Goal: Task Accomplishment & Management: Manage account settings

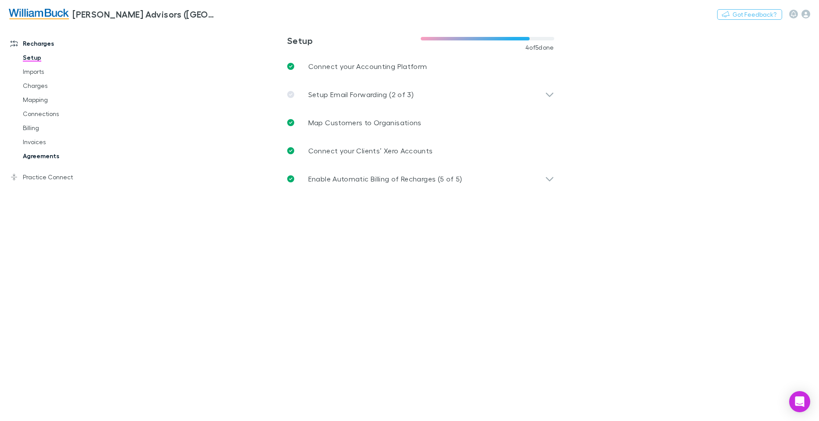
click at [44, 157] on link "Agreements" at bounding box center [66, 156] width 104 height 14
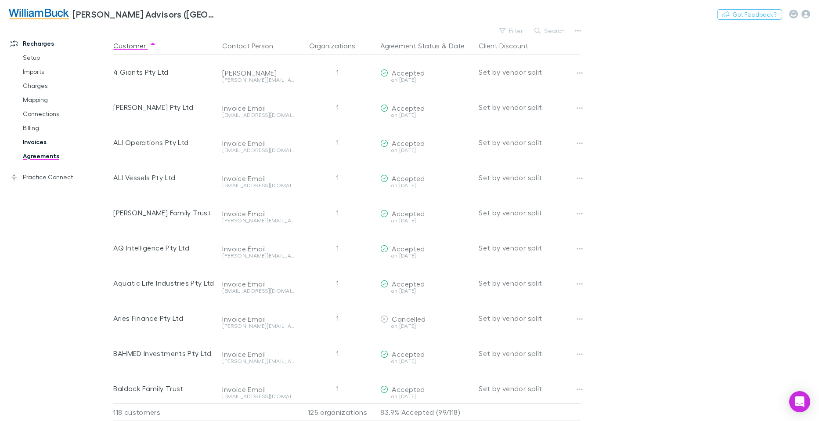
click at [41, 144] on link "Invoices" at bounding box center [66, 142] width 104 height 14
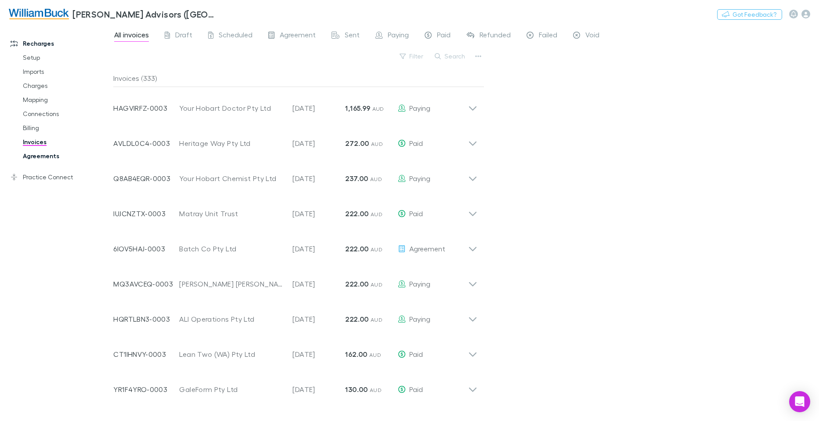
click at [51, 153] on link "Agreements" at bounding box center [66, 156] width 104 height 14
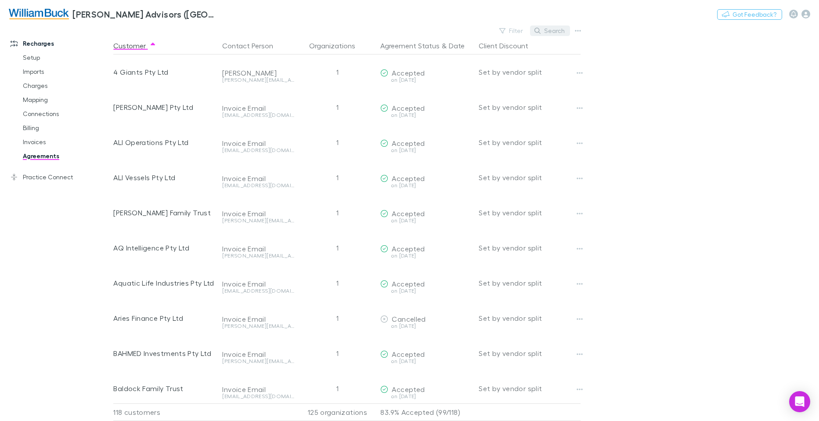
click at [550, 30] on button "Search" at bounding box center [550, 30] width 40 height 11
click at [555, 28] on button "Search" at bounding box center [550, 30] width 40 height 11
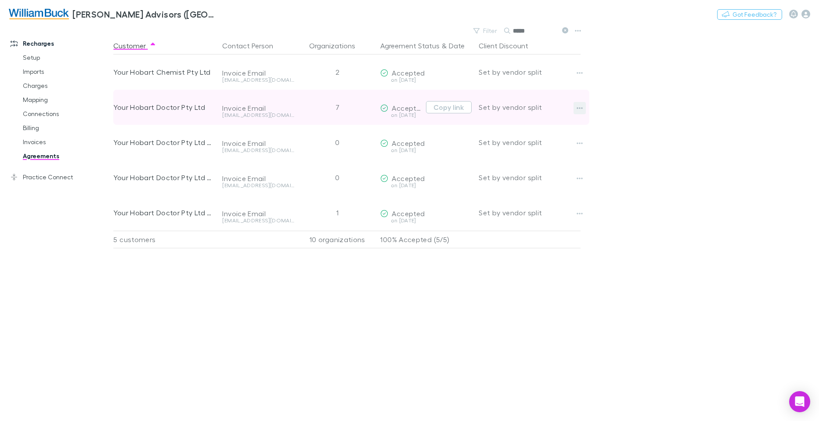
type input "****"
click at [581, 108] on icon "button" at bounding box center [580, 108] width 6 height 2
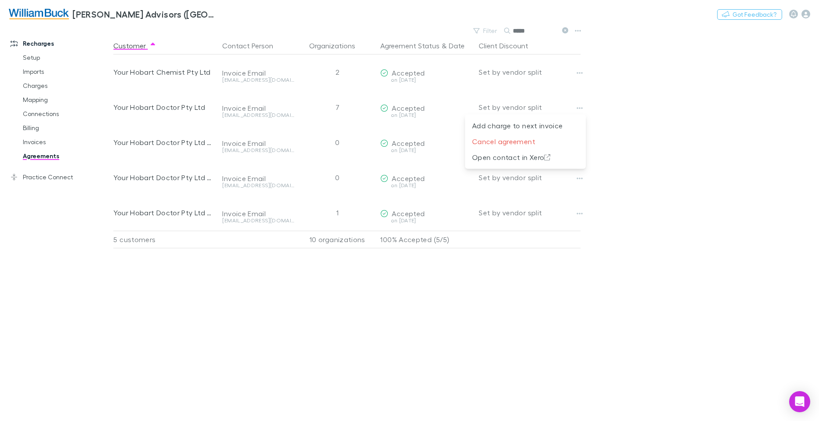
click at [690, 168] on div at bounding box center [409, 210] width 819 height 421
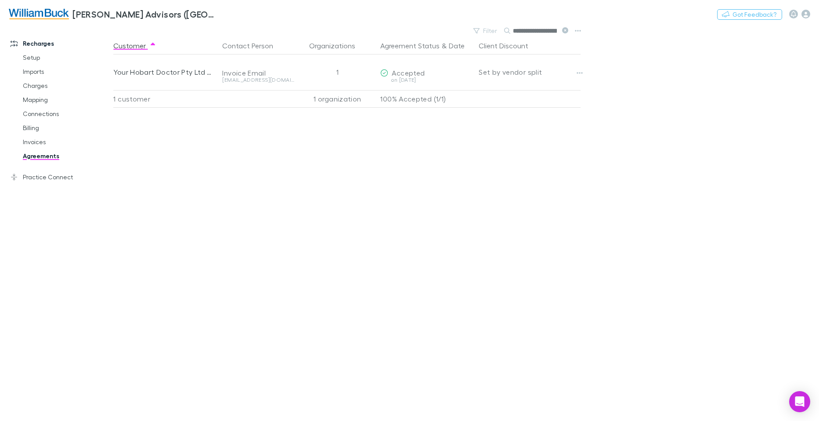
scroll to position [0, 73]
click at [579, 29] on icon "button" at bounding box center [578, 30] width 6 height 7
click at [529, 74] on p "Accepted agreements" at bounding box center [523, 75] width 107 height 11
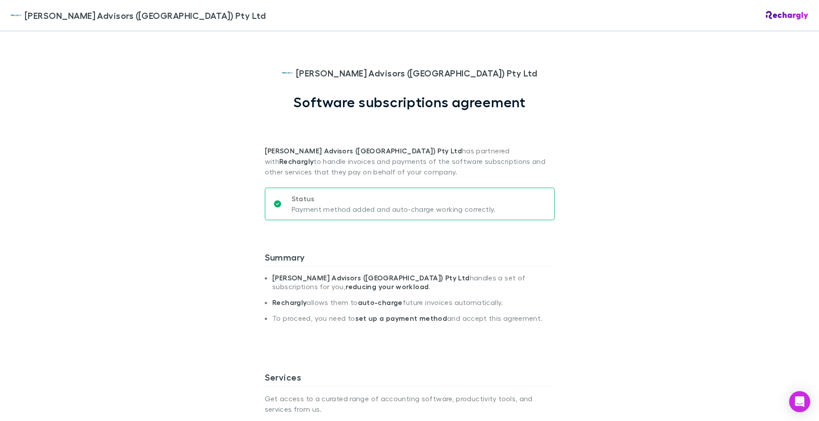
scroll to position [351, 0]
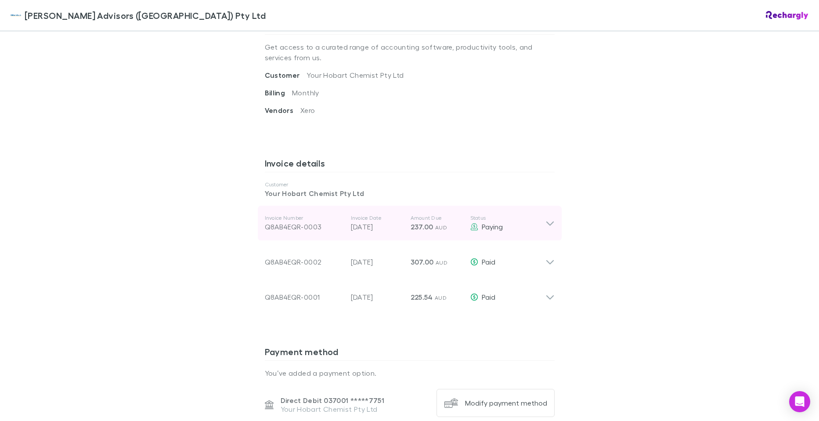
click at [546, 221] on icon at bounding box center [550, 223] width 9 height 11
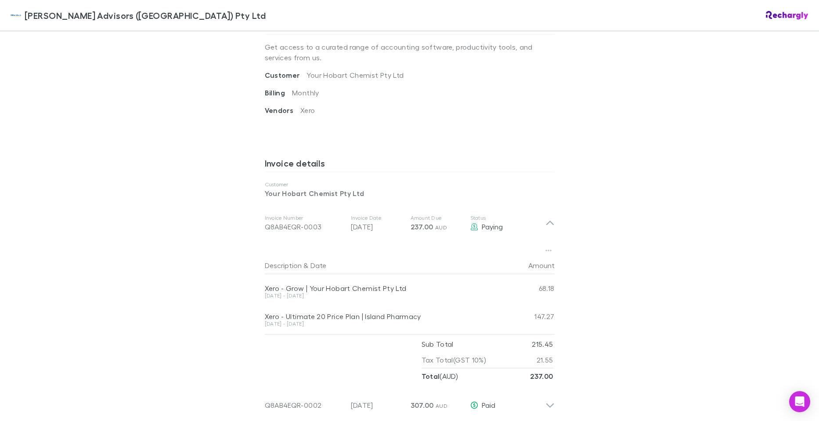
scroll to position [527, 0]
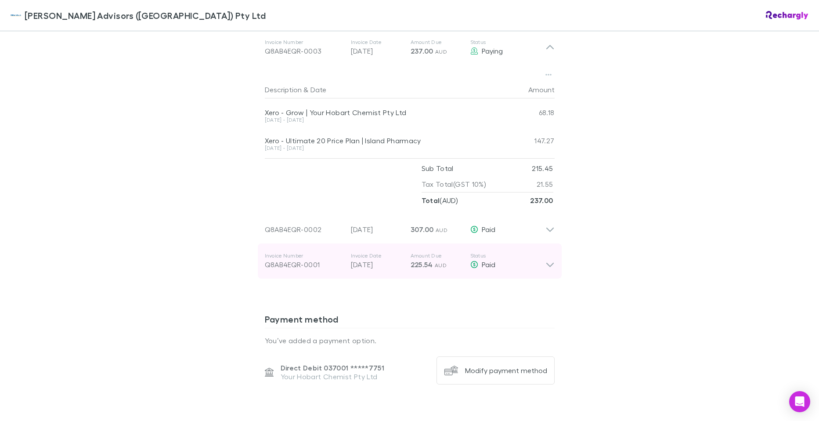
click at [547, 268] on icon at bounding box center [550, 261] width 9 height 18
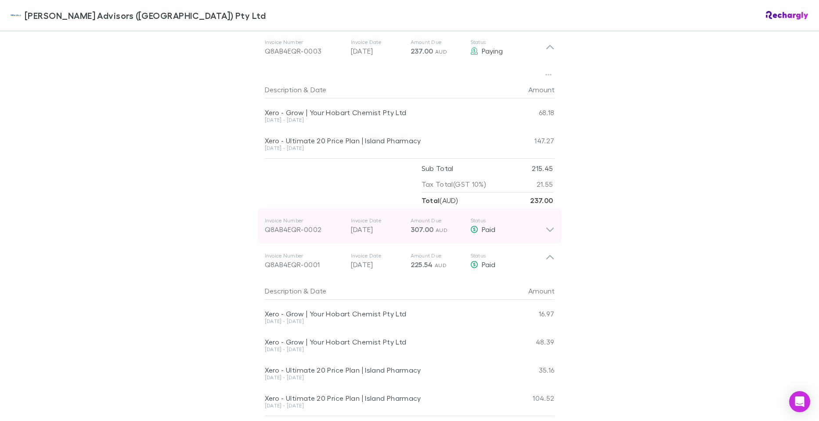
click at [547, 234] on icon at bounding box center [550, 226] width 9 height 18
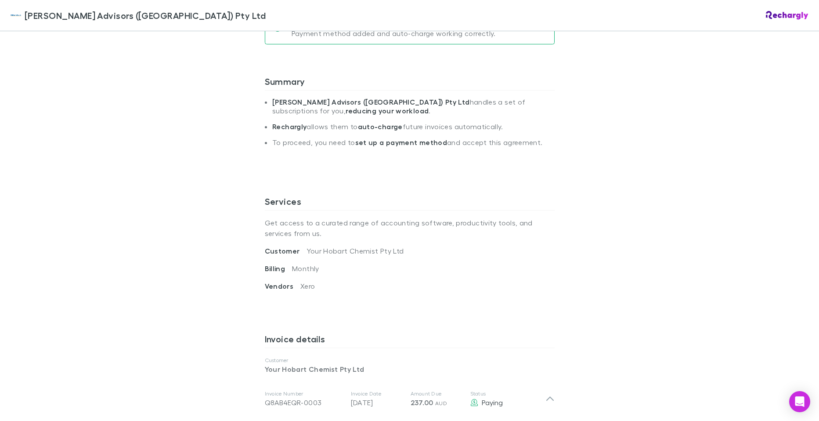
scroll to position [351, 0]
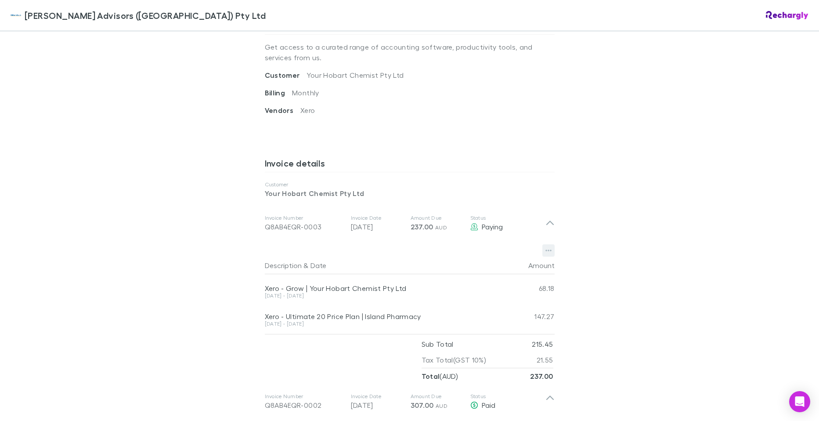
click at [546, 249] on icon "button" at bounding box center [549, 250] width 6 height 7
click at [688, 193] on div at bounding box center [409, 210] width 819 height 421
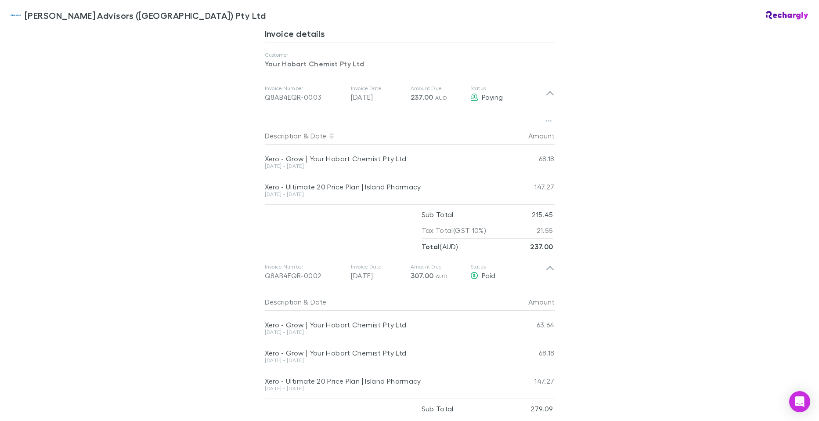
scroll to position [305, 0]
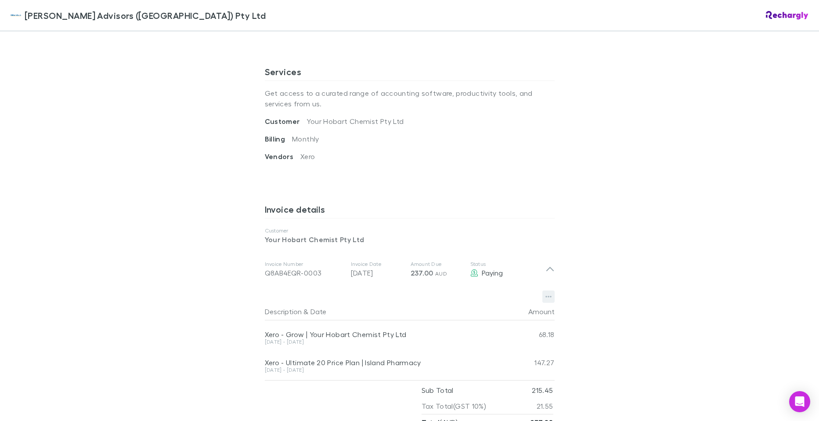
click at [546, 296] on icon "button" at bounding box center [549, 296] width 6 height 7
click at [483, 313] on p "Download PDF" at bounding box center [490, 314] width 107 height 11
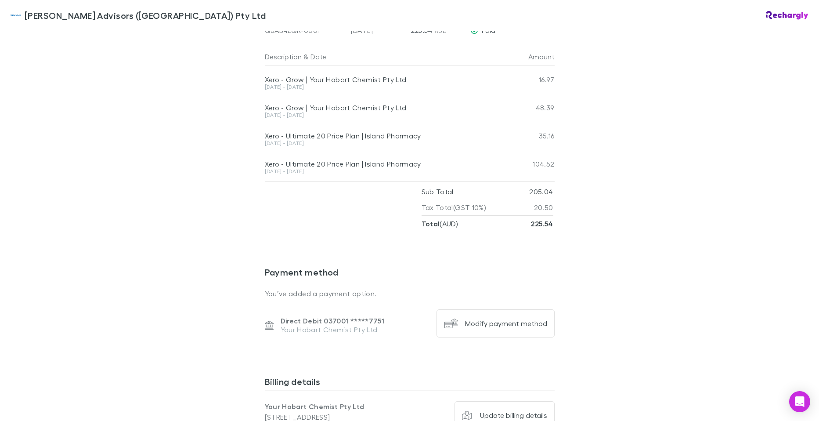
scroll to position [1008, 0]
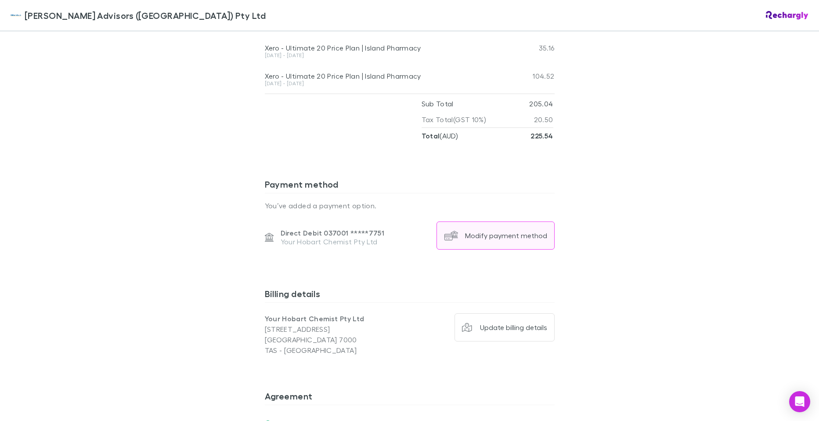
click at [491, 235] on div "Modify payment method" at bounding box center [506, 235] width 82 height 9
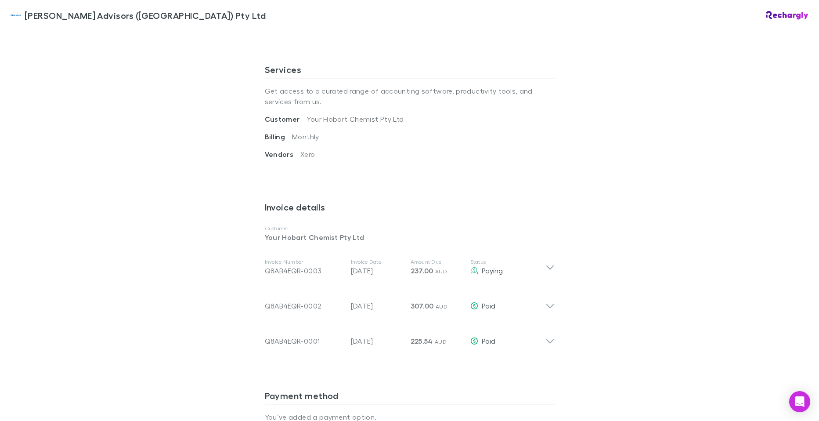
scroll to position [571, 0]
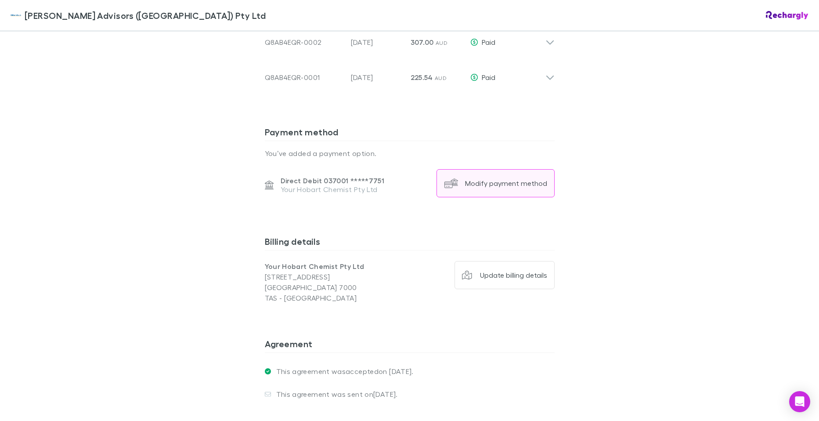
click at [488, 183] on div "Modify payment method" at bounding box center [506, 183] width 82 height 9
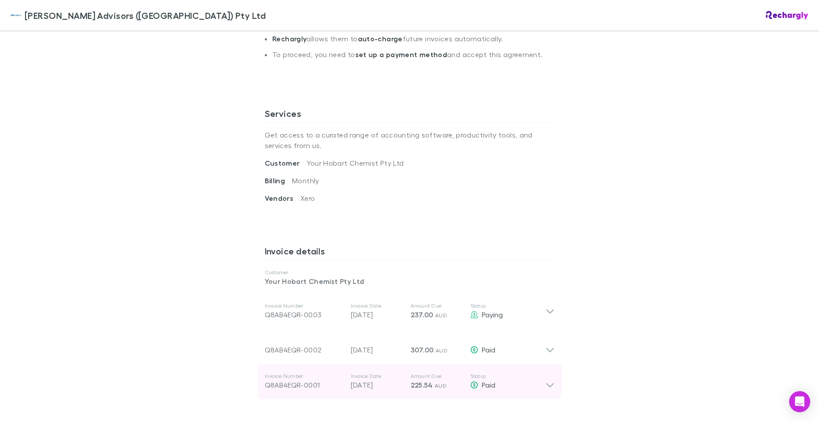
scroll to position [351, 0]
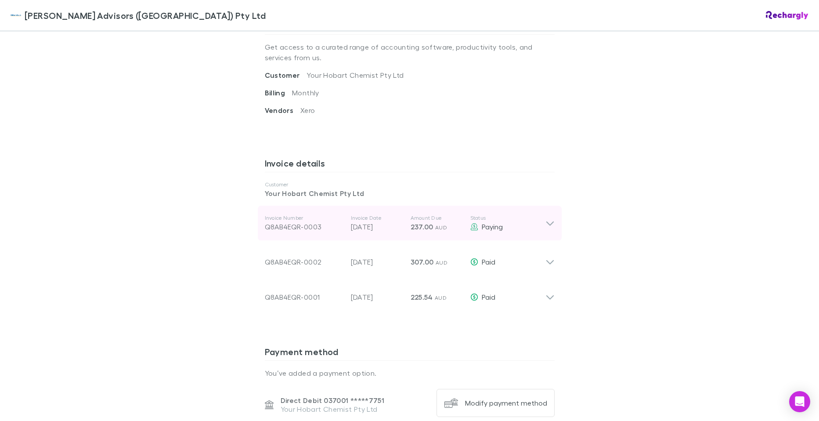
click at [551, 223] on icon at bounding box center [550, 223] width 9 height 11
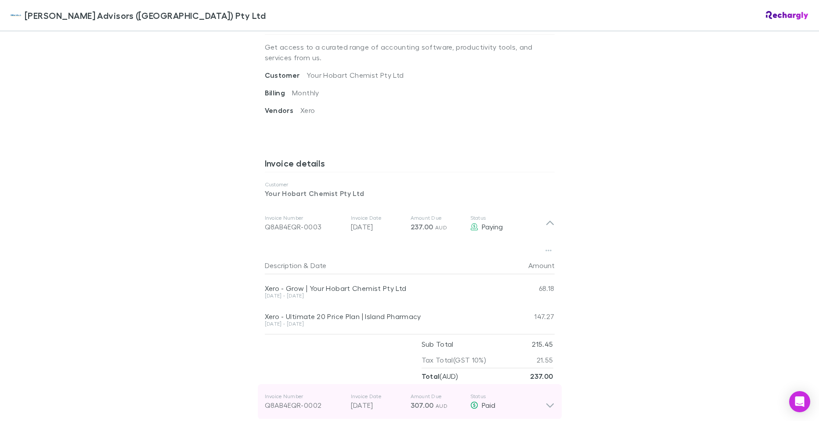
scroll to position [527, 0]
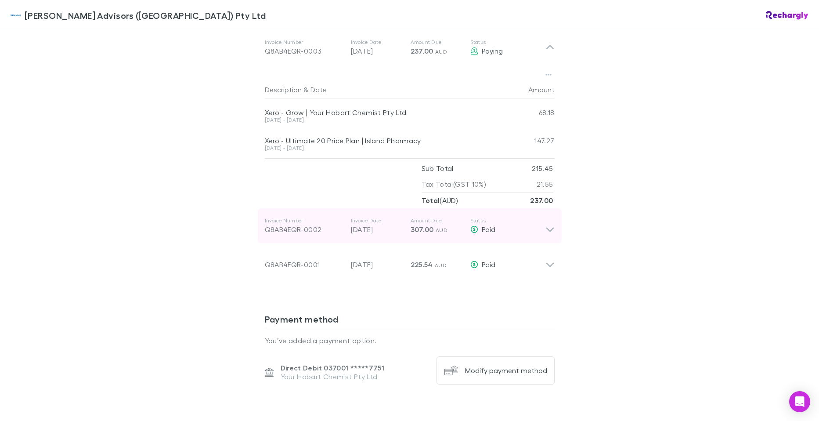
click at [549, 232] on icon at bounding box center [550, 226] width 9 height 18
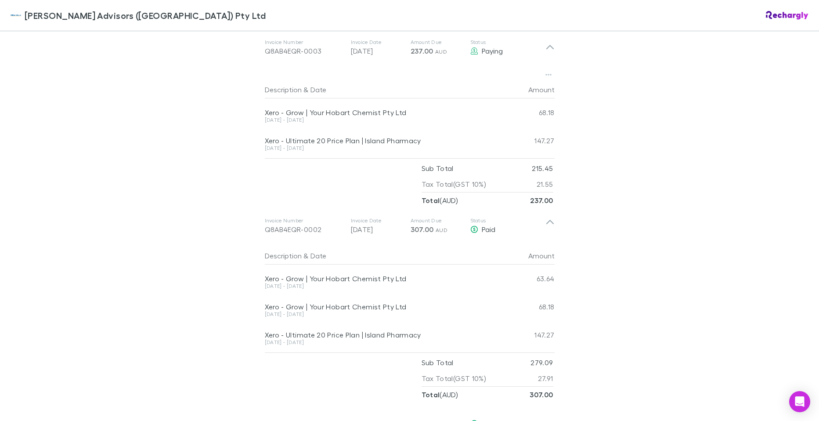
drag, startPoint x: 259, startPoint y: 288, endPoint x: 316, endPoint y: 288, distance: 57.1
click at [316, 288] on div "Description & Date Amount Xero - Grow | Your Hobart Chemist Pty Ltd [DATE] - [D…" at bounding box center [410, 322] width 304 height 159
click at [315, 289] on div "[DATE] - [DATE]" at bounding box center [383, 287] width 237 height 9
drag, startPoint x: 267, startPoint y: 288, endPoint x: 311, endPoint y: 286, distance: 43.1
click at [311, 286] on div "[DATE] - [DATE]" at bounding box center [383, 285] width 237 height 5
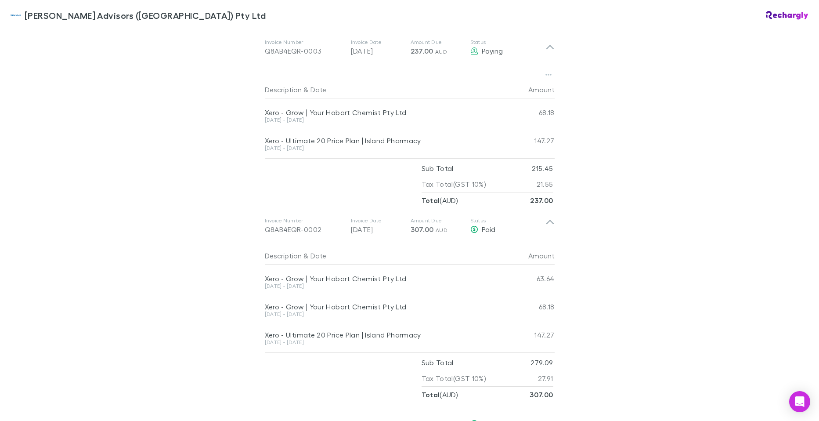
drag, startPoint x: 311, startPoint y: 286, endPoint x: 314, endPoint y: 291, distance: 6.6
click at [314, 291] on div "[DATE] - [DATE]" at bounding box center [383, 287] width 237 height 9
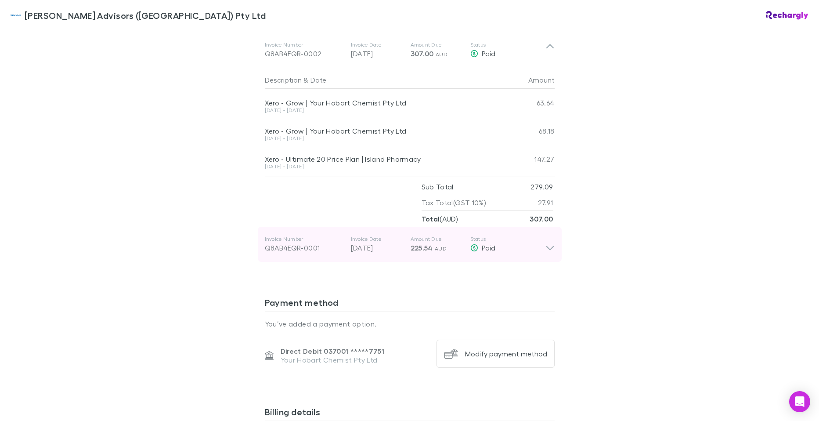
click at [546, 251] on icon at bounding box center [550, 244] width 9 height 18
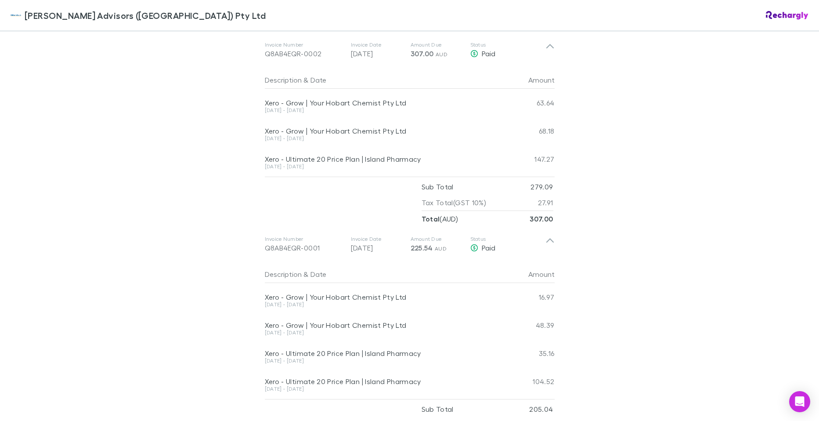
scroll to position [835, 0]
